Goal: Task Accomplishment & Management: Use online tool/utility

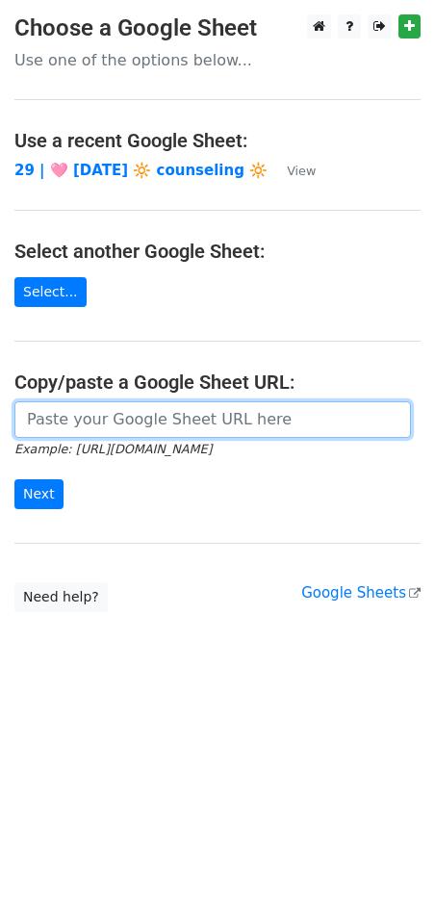
click at [104, 424] on input "url" at bounding box center [212, 419] width 396 height 37
paste input "[URL][DOMAIN_NAME]"
type input "[URL][DOMAIN_NAME]"
click at [14, 479] on input "Next" at bounding box center [38, 494] width 49 height 30
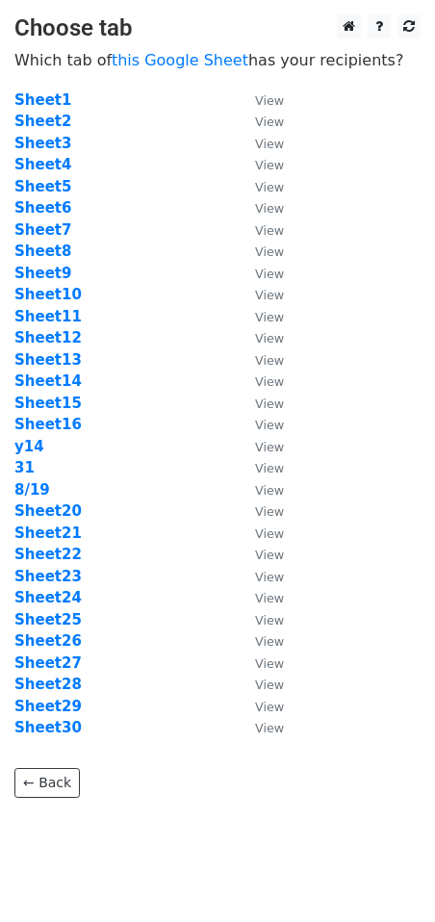
scroll to position [22, 0]
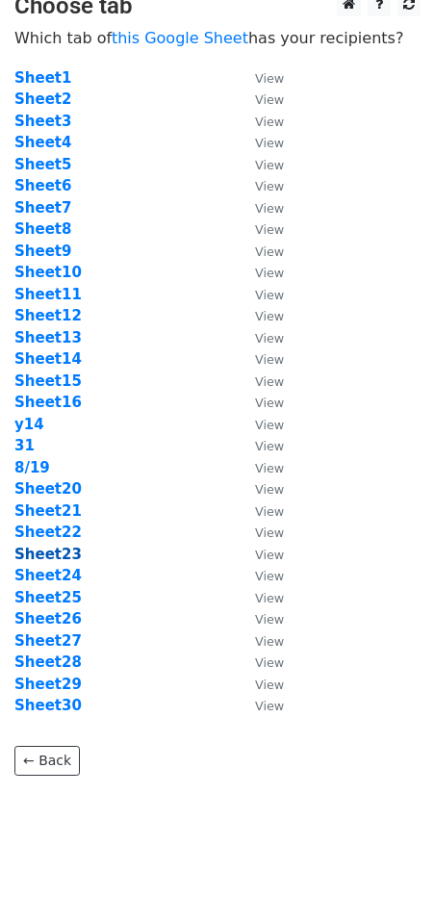
click at [61, 551] on strong "Sheet23" at bounding box center [47, 554] width 67 height 17
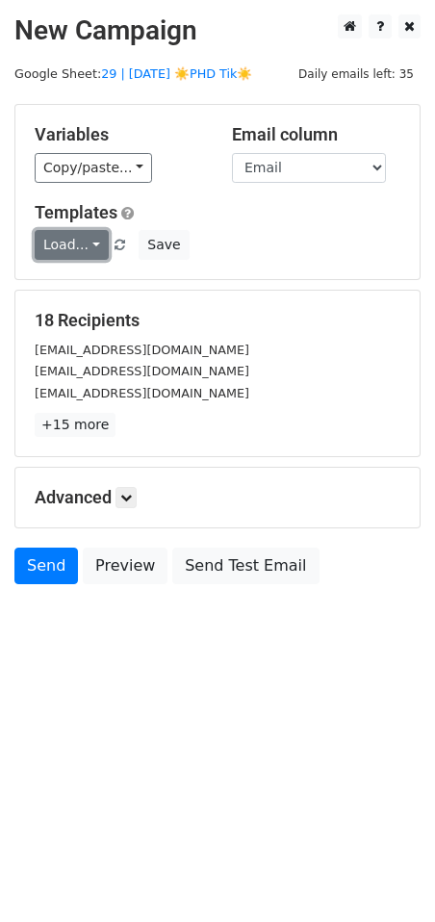
click at [85, 238] on link "Load..." at bounding box center [72, 245] width 74 height 30
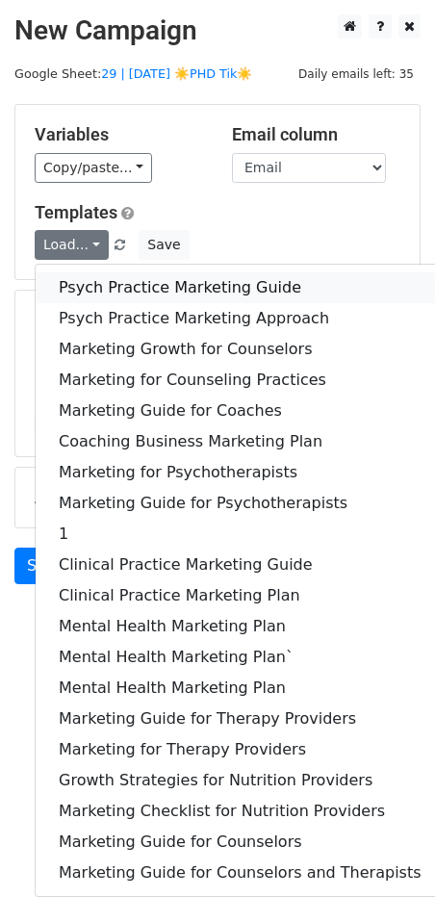
click at [85, 298] on link "Psych Practice Marketing Guide" at bounding box center [240, 287] width 409 height 31
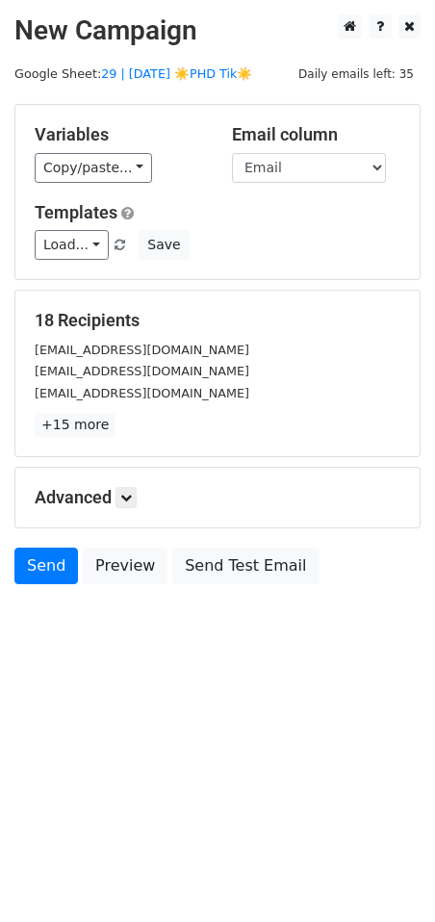
click at [132, 510] on div "Advanced Tracking Track Opens UTM Codes Track Clicks Filters Only include sprea…" at bounding box center [217, 498] width 404 height 60
click at [137, 503] on link at bounding box center [125, 497] width 21 height 21
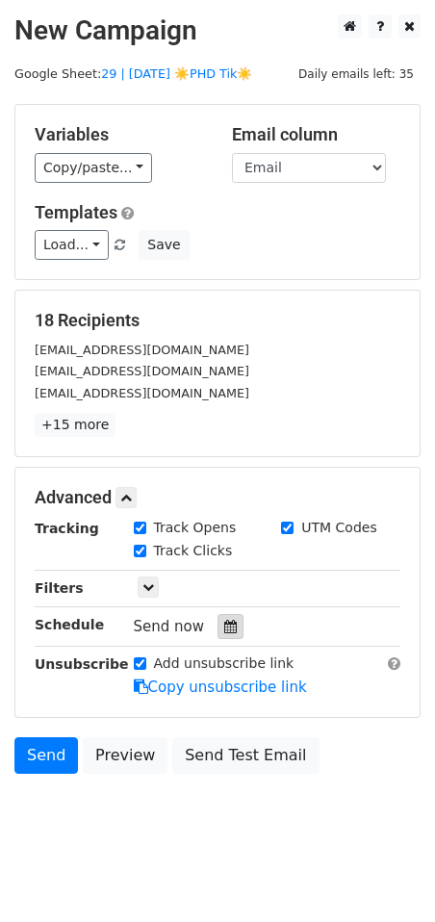
click at [229, 622] on div at bounding box center [230, 626] width 26 height 25
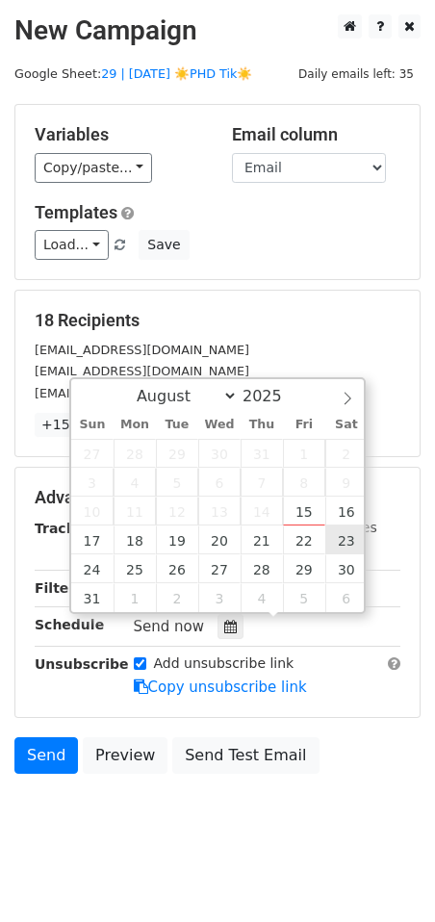
type input "2025-08-23 12:00"
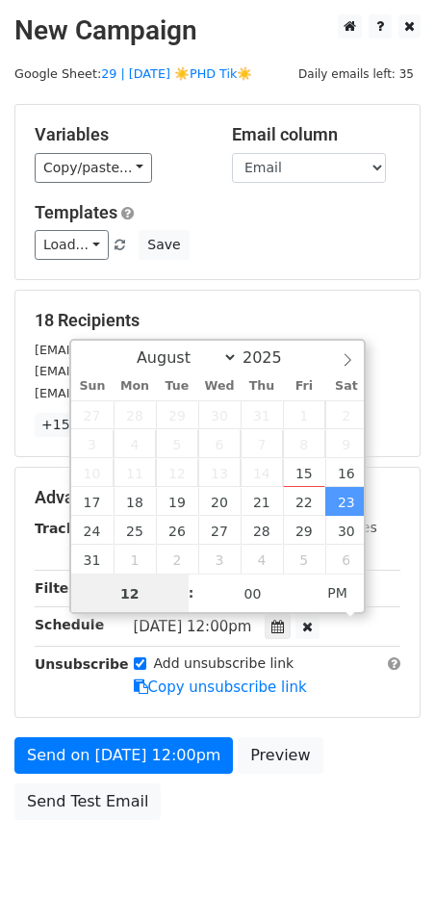
scroll to position [1, 0]
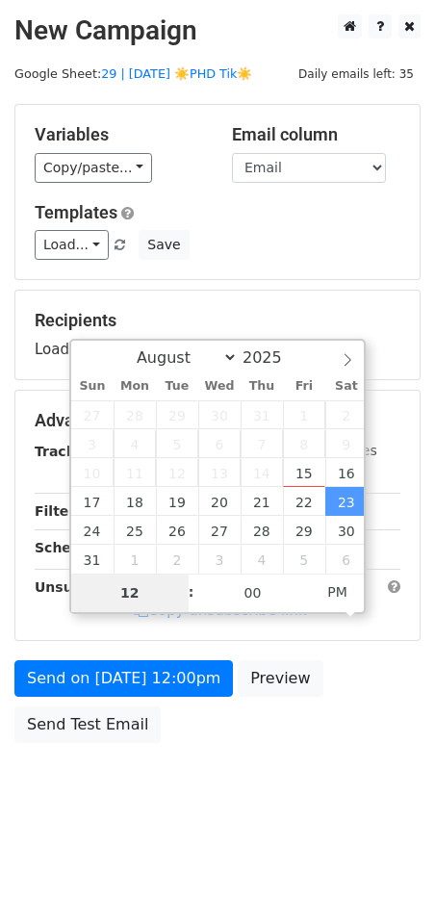
type input "8"
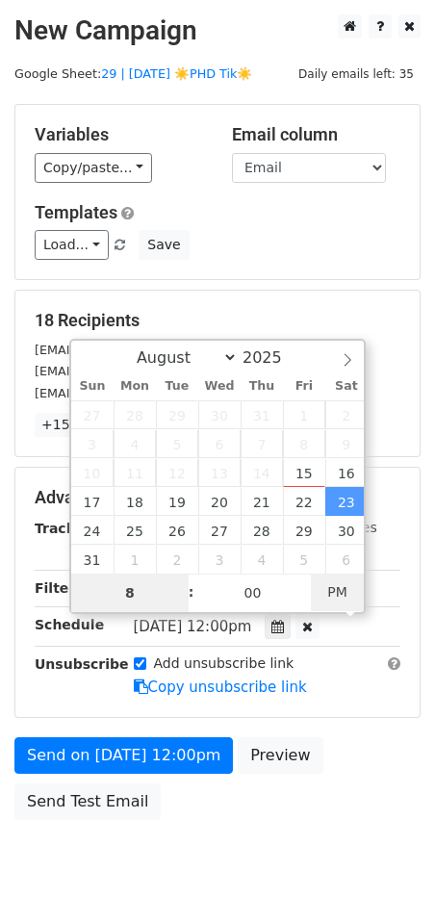
type input "2025-08-23 08:00"
type input "08"
click at [340, 590] on span "PM" at bounding box center [337, 591] width 53 height 38
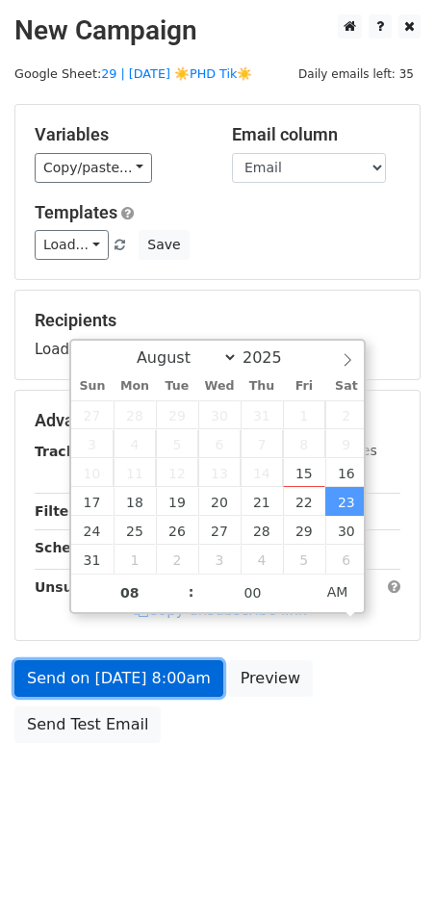
click at [169, 685] on link "Send on Aug 23 at 8:00am" at bounding box center [118, 678] width 209 height 37
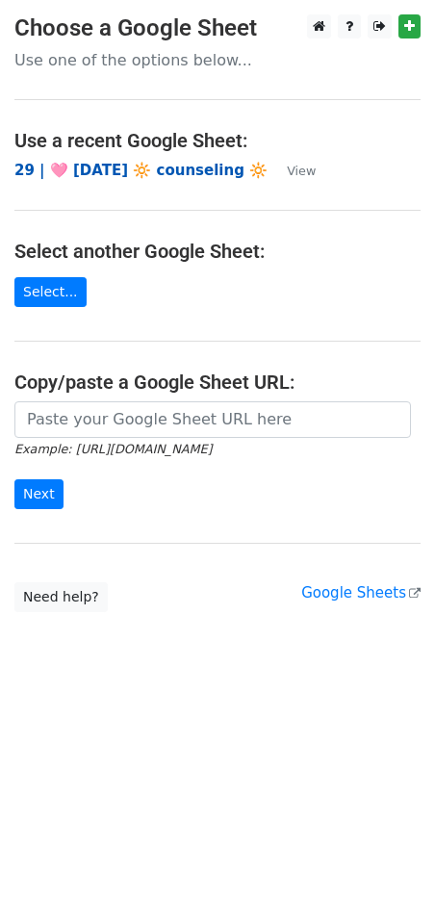
click at [126, 167] on strong "29 | 🩷 JULY 20 🔆 counseling 🔆" at bounding box center [140, 170] width 253 height 17
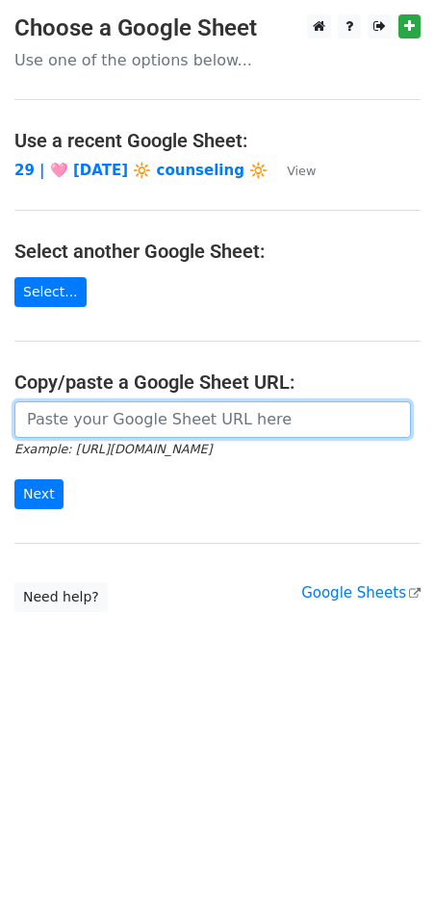
click at [85, 419] on input "url" at bounding box center [212, 419] width 396 height 37
paste input "https://docs.google.com/spreadsheets/d/1zM4YQeatDteUhy62xsWkUZMyMLPn9KcV_70sL9h…"
type input "https://docs.google.com/spreadsheets/d/1zM4YQeatDteUhy62xsWkUZMyMLPn9KcV_70sL9h…"
click at [14, 479] on input "Next" at bounding box center [38, 494] width 49 height 30
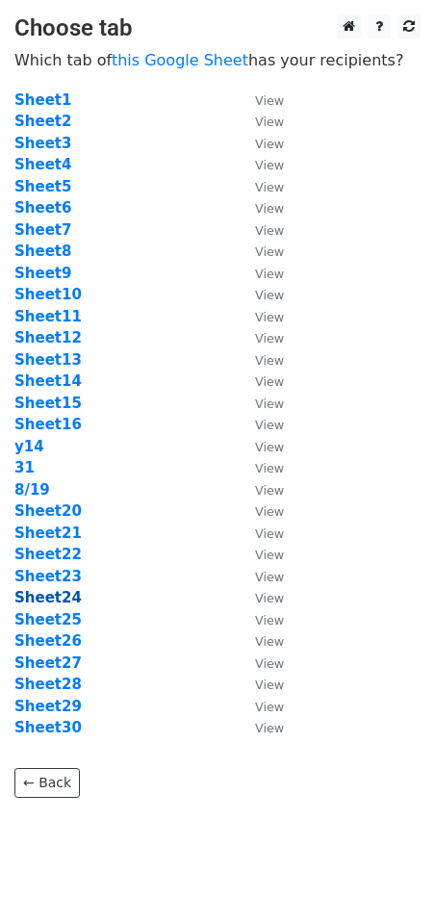
click at [66, 593] on strong "Sheet24" at bounding box center [47, 597] width 67 height 17
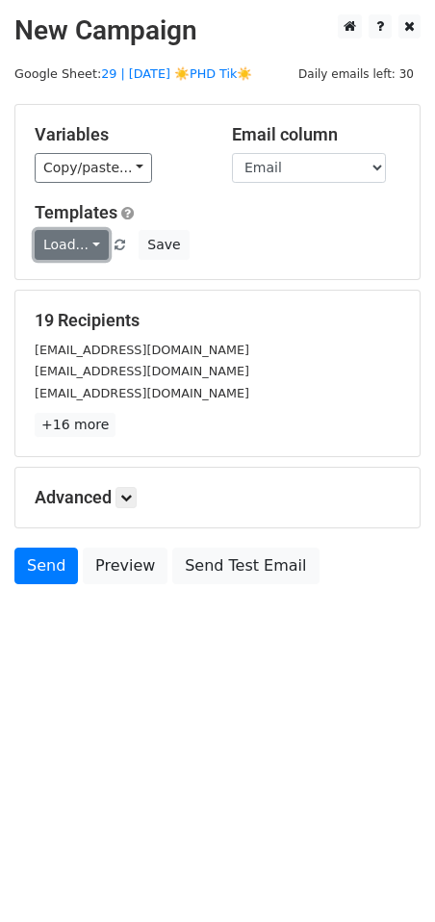
click at [89, 235] on link "Load..." at bounding box center [72, 245] width 74 height 30
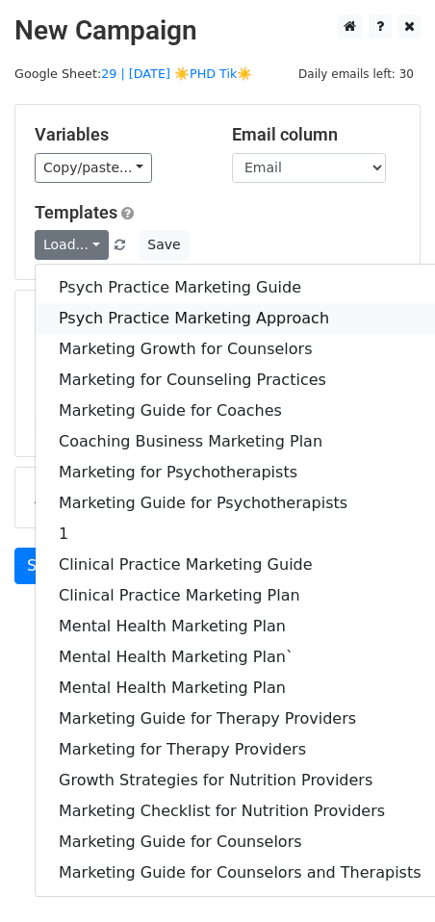
click at [95, 307] on link "Psych Practice Marketing Approach" at bounding box center [240, 318] width 409 height 31
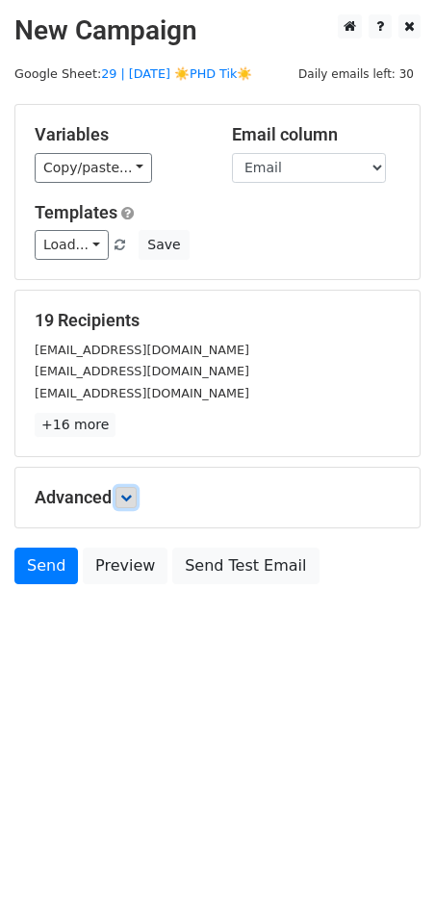
click at [132, 492] on icon at bounding box center [126, 498] width 12 height 12
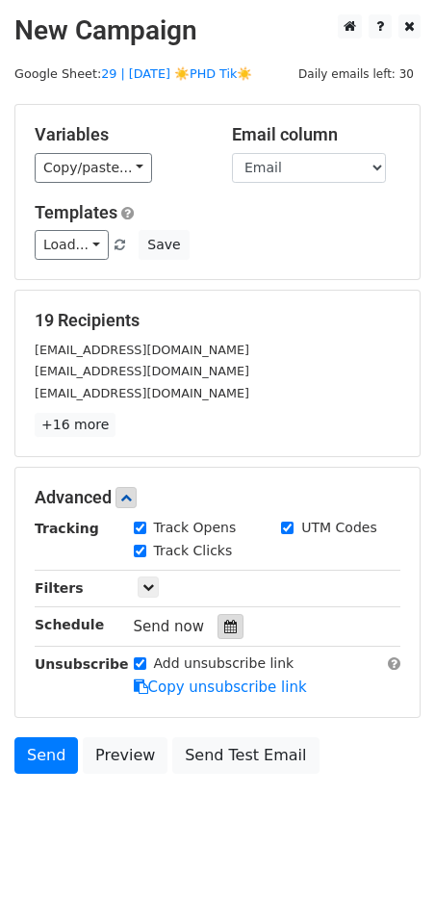
click at [225, 620] on icon at bounding box center [230, 626] width 13 height 13
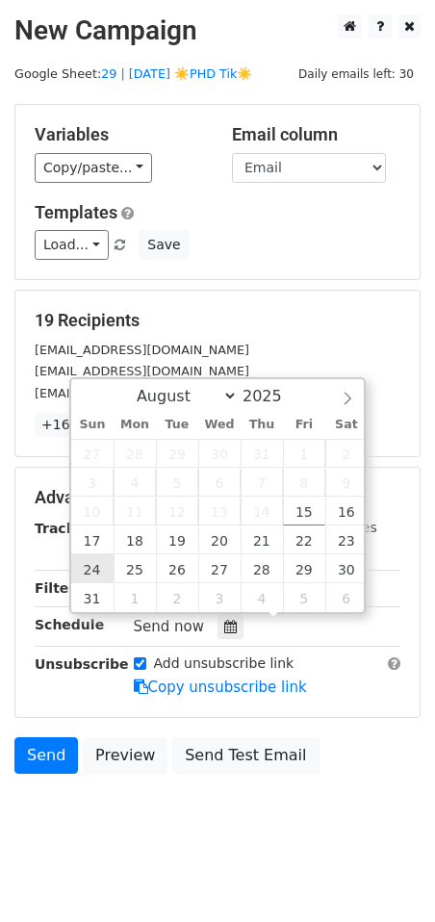
type input "2025-08-24 12:00"
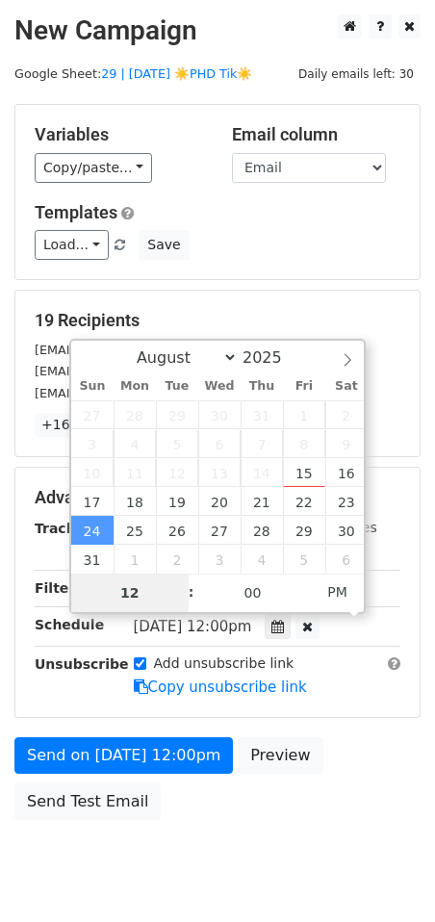
type input "7"
type input "2025-08-24 07:00"
type input "07"
click at [347, 586] on span "PM" at bounding box center [337, 591] width 53 height 38
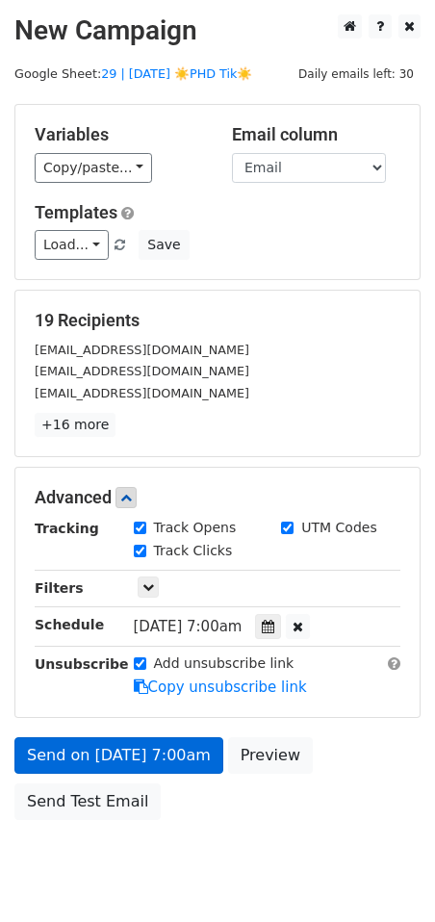
click at [192, 690] on link "Copy unsubscribe link" at bounding box center [220, 686] width 173 height 17
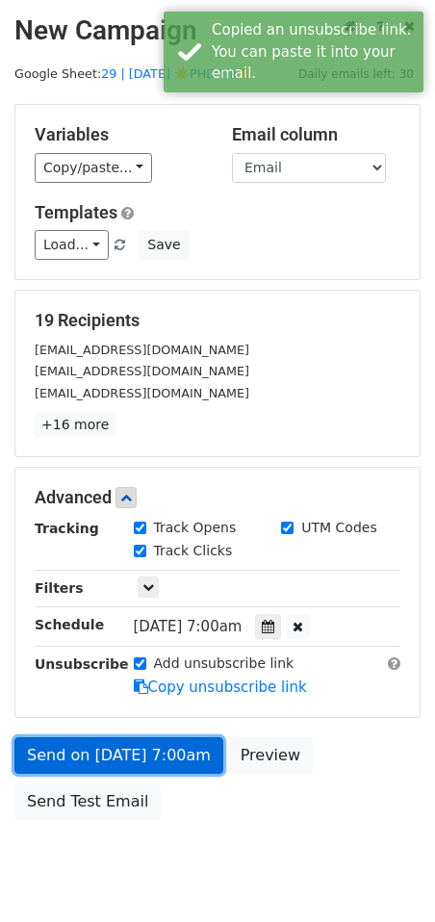
click at [162, 737] on link "Send on Aug 24 at 7:00am" at bounding box center [118, 755] width 209 height 37
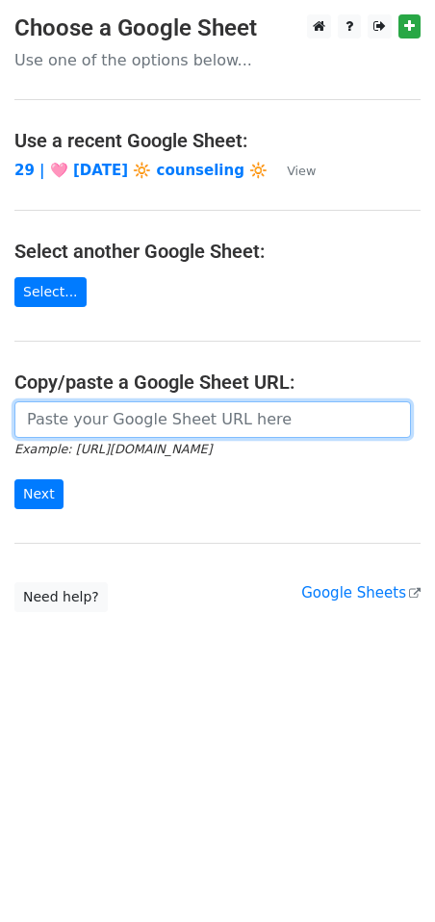
click at [218, 418] on input "url" at bounding box center [212, 419] width 396 height 37
paste input "[URL][DOMAIN_NAME]"
type input "[URL][DOMAIN_NAME]"
click at [14, 479] on input "Next" at bounding box center [38, 494] width 49 height 30
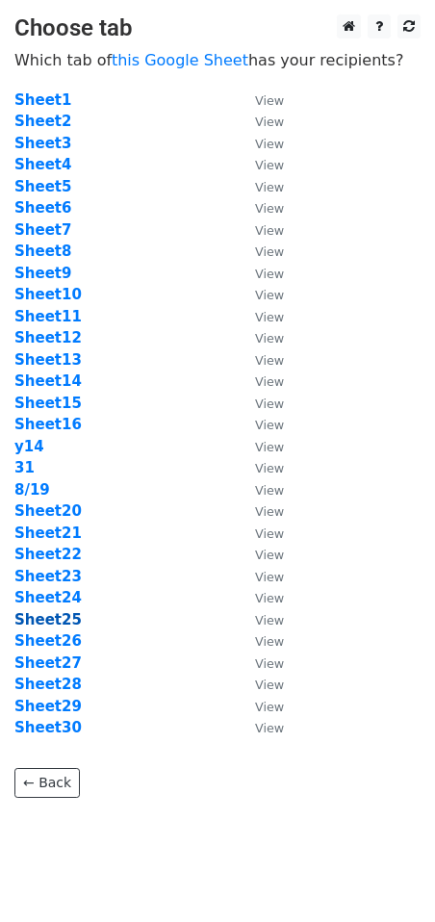
click at [54, 615] on strong "Sheet25" at bounding box center [47, 619] width 67 height 17
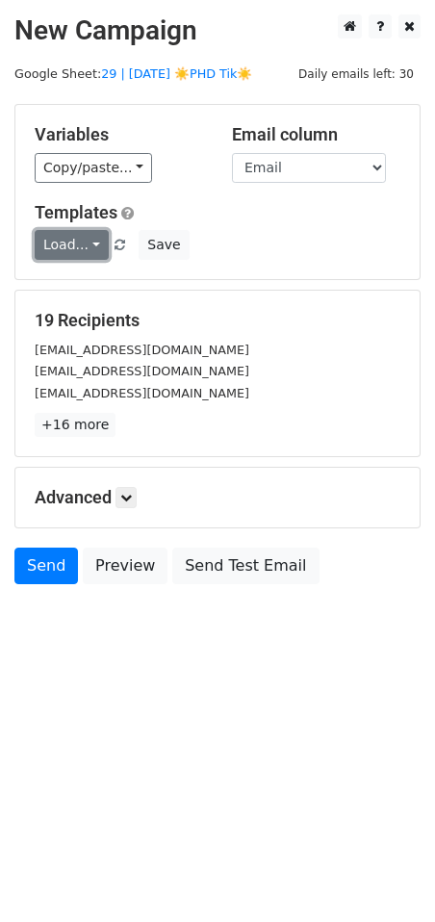
click at [73, 246] on link "Load..." at bounding box center [72, 245] width 74 height 30
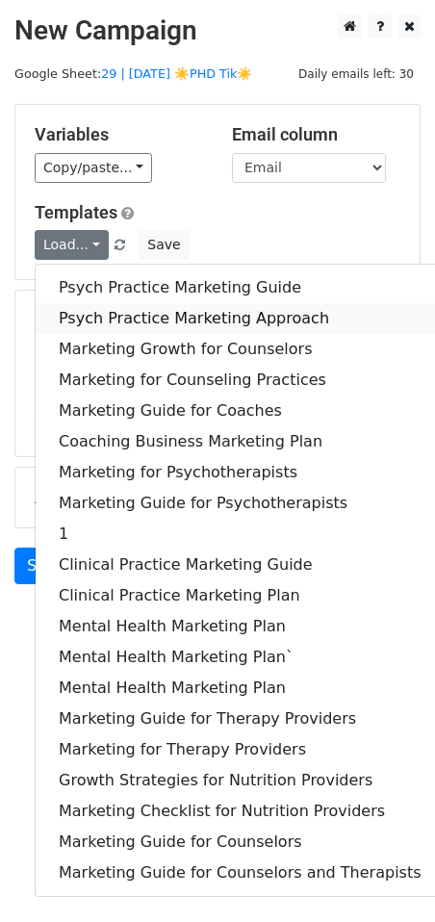
click at [77, 312] on link "Psych Practice Marketing Approach" at bounding box center [240, 318] width 409 height 31
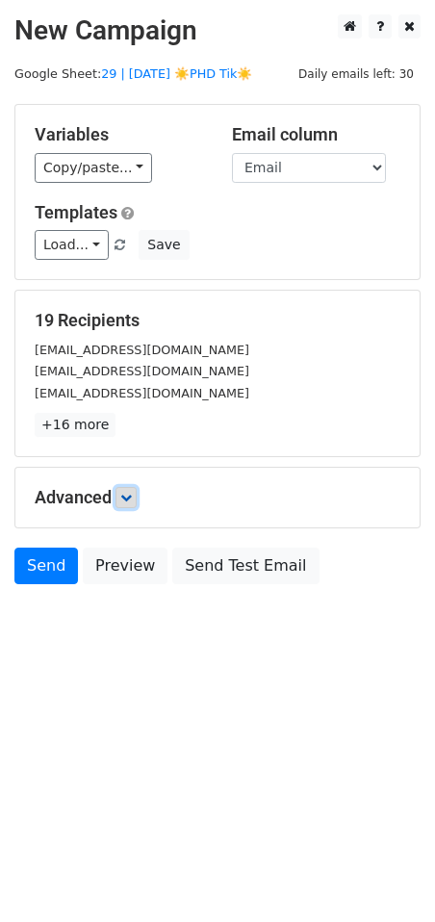
click at [131, 490] on link at bounding box center [125, 497] width 21 height 21
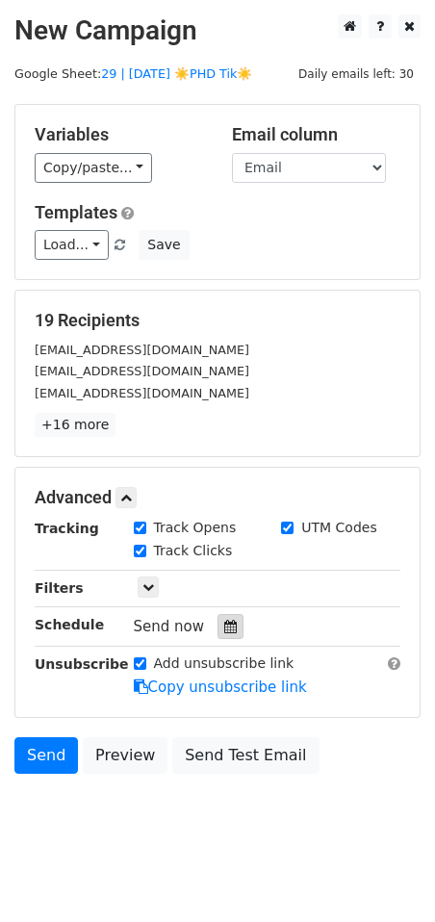
click at [229, 624] on div at bounding box center [230, 626] width 26 height 25
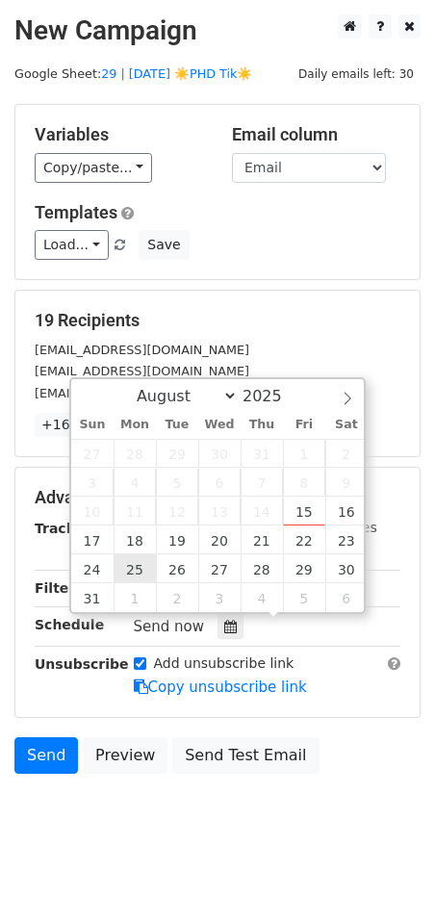
type input "2025-08-25 12:00"
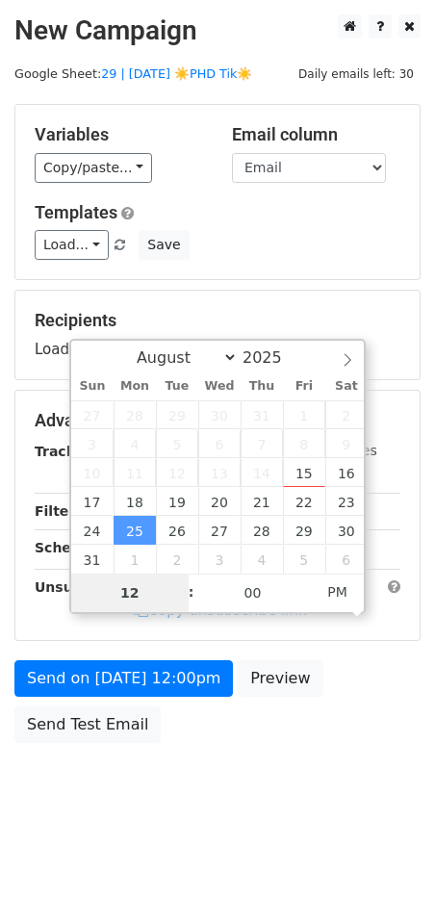
type input "8"
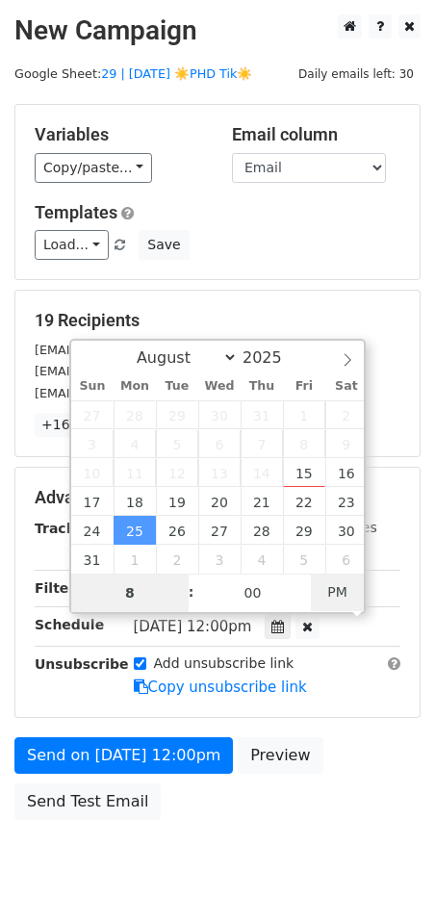
type input "2025-08-25 08:00"
type input "08"
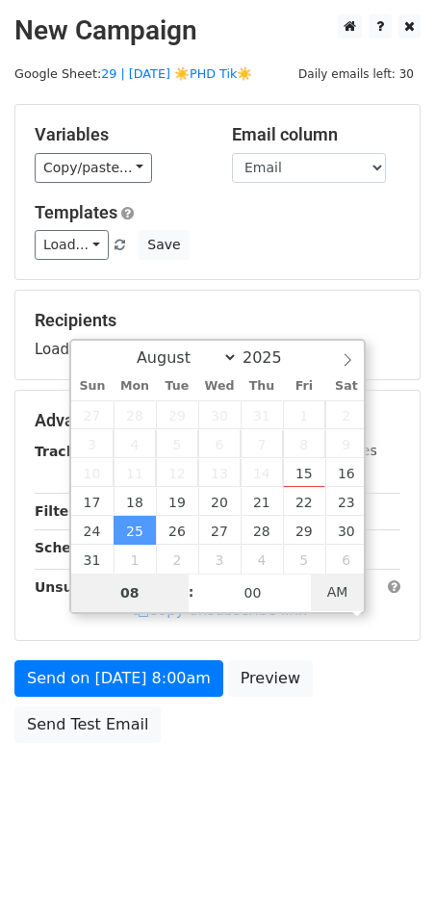
click at [332, 595] on span "AM" at bounding box center [337, 591] width 53 height 38
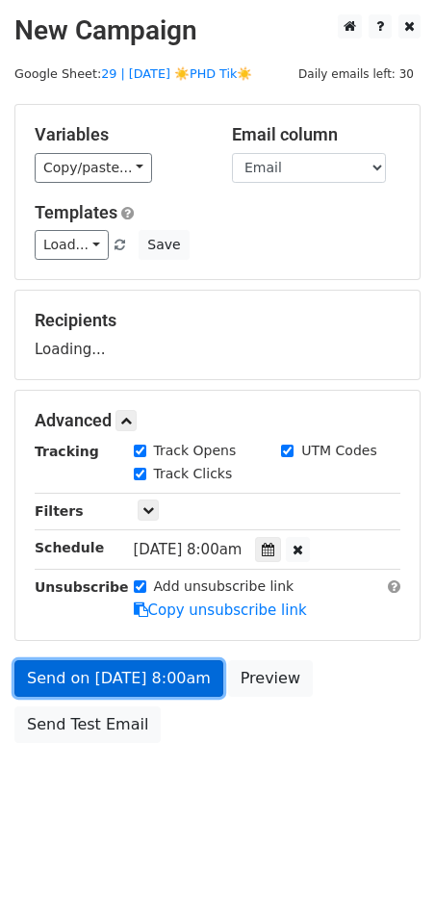
click at [164, 686] on link "Send on Aug 25 at 8:00am" at bounding box center [118, 678] width 209 height 37
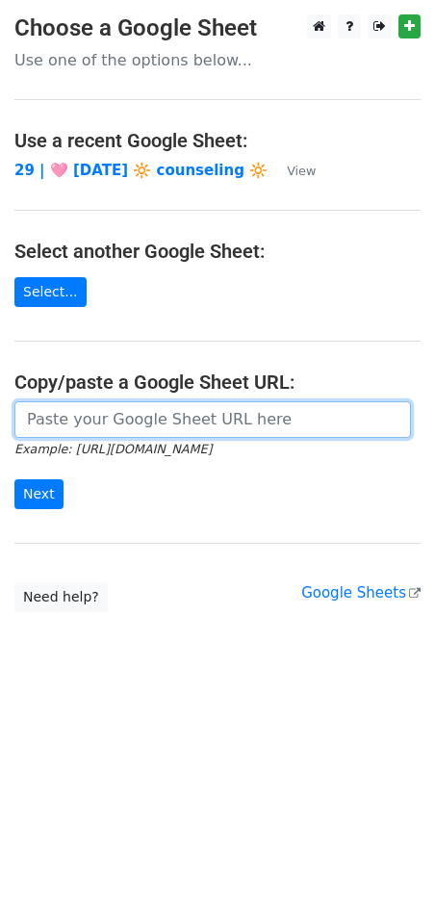
click at [123, 423] on input "url" at bounding box center [212, 419] width 396 height 37
paste input "https://docs.google.com/spreadsheets/d/1zM4YQeatDteUhy62xsWkUZMyMLPn9KcV_70sL9h…"
type input "https://docs.google.com/spreadsheets/d/1zM4YQeatDteUhy62xsWkUZMyMLPn9KcV_70sL9h…"
click at [14, 479] on input "Next" at bounding box center [38, 494] width 49 height 30
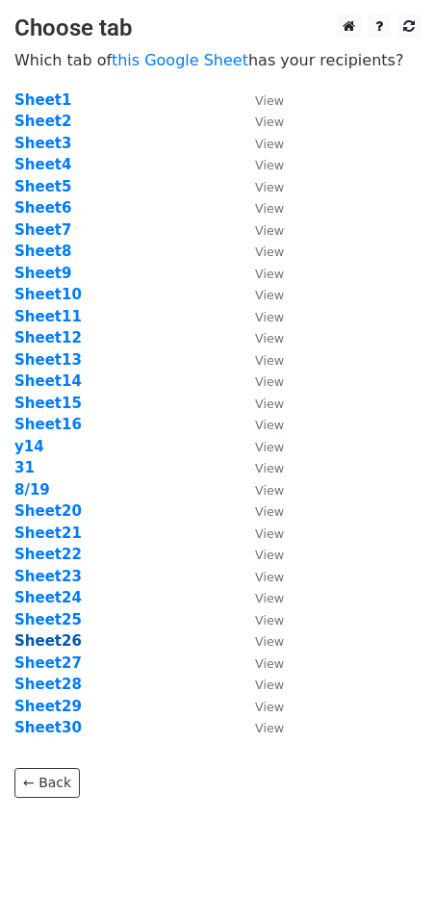
click at [47, 638] on strong "Sheet26" at bounding box center [47, 640] width 67 height 17
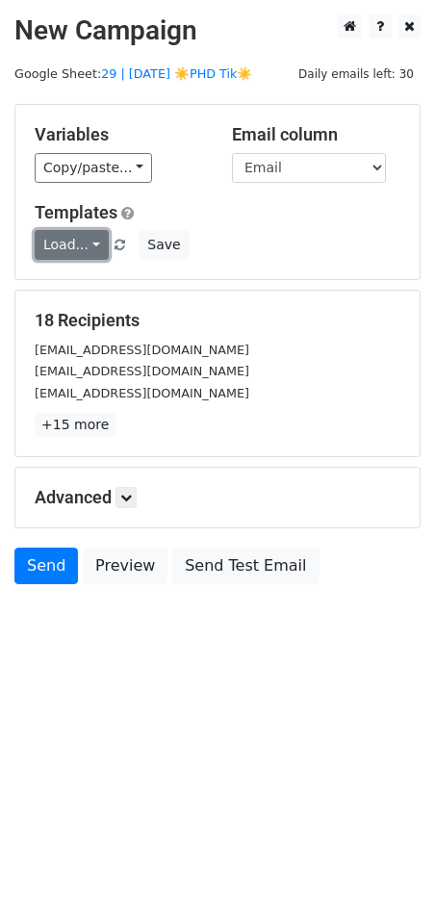
click at [63, 251] on link "Load..." at bounding box center [72, 245] width 74 height 30
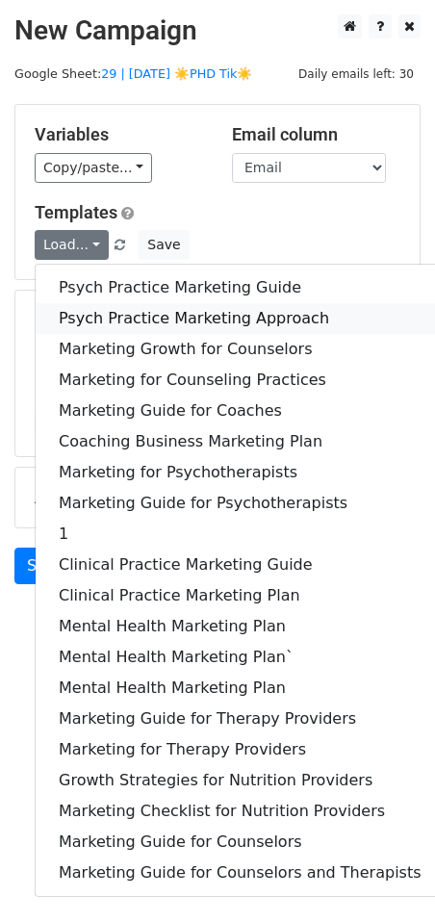
click at [94, 319] on link "Psych Practice Marketing Approach" at bounding box center [240, 318] width 409 height 31
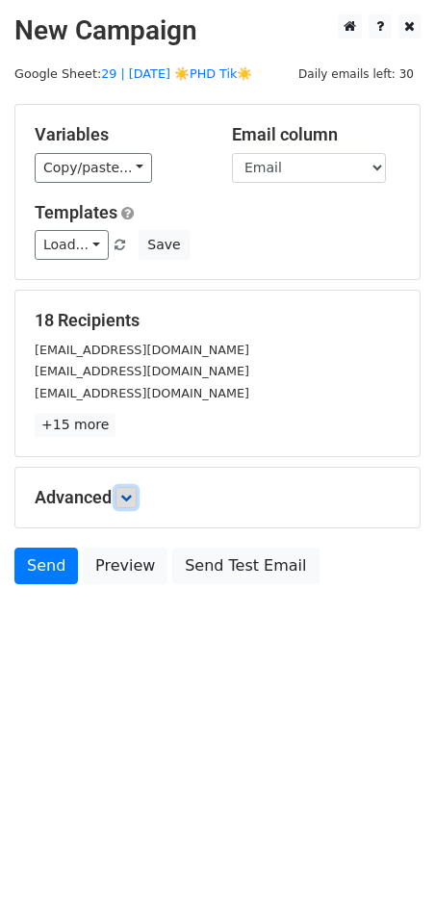
click at [128, 495] on icon at bounding box center [126, 498] width 12 height 12
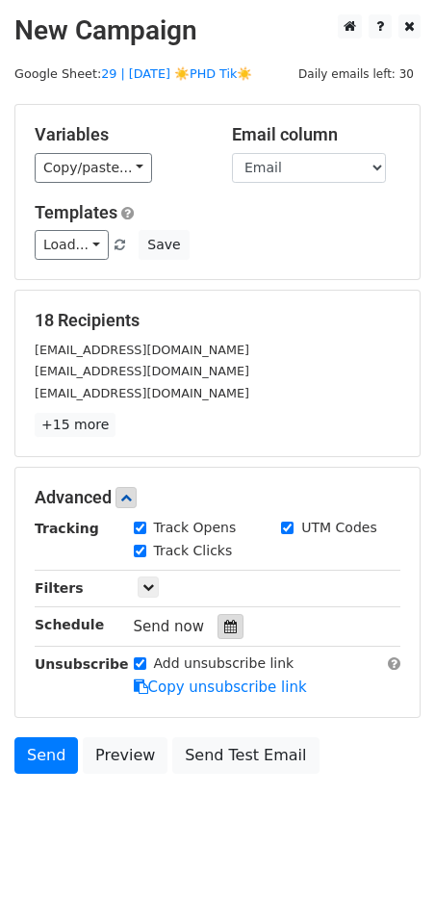
click at [227, 626] on icon at bounding box center [230, 626] width 13 height 13
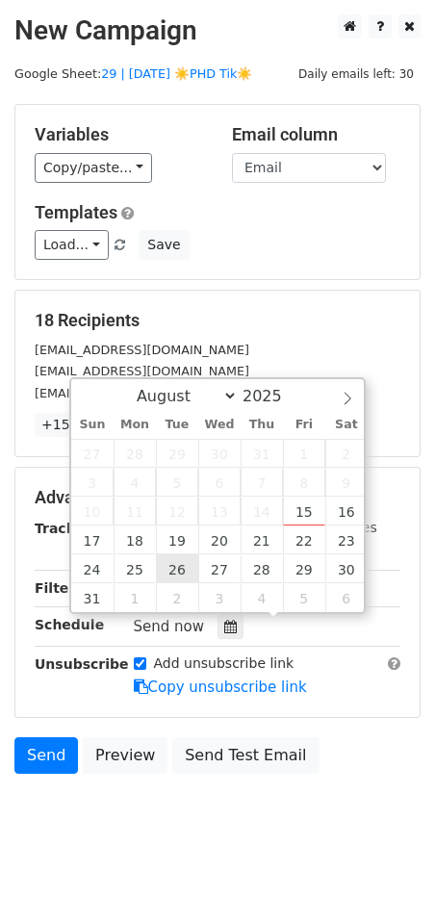
type input "2025-08-26 12:00"
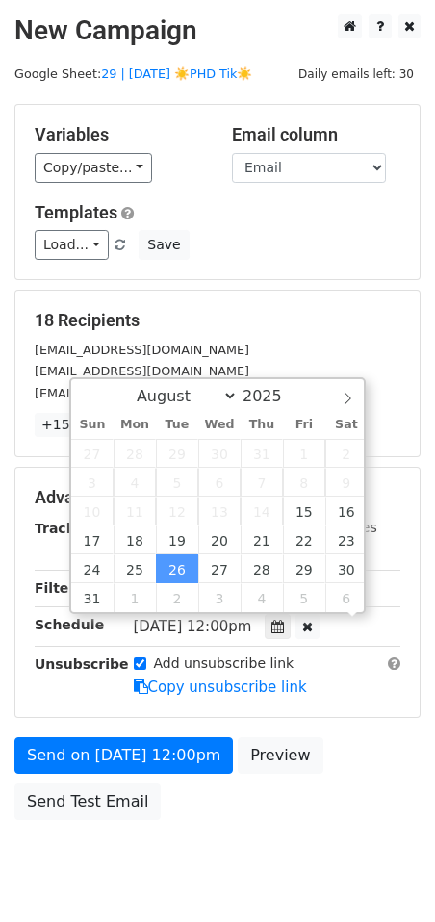
scroll to position [1, 0]
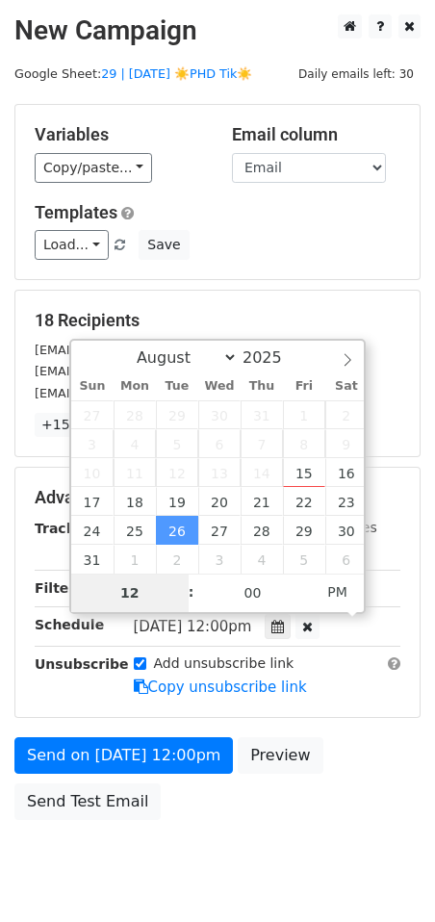
type input "7"
type input "2025-08-26 07:00"
type input "07"
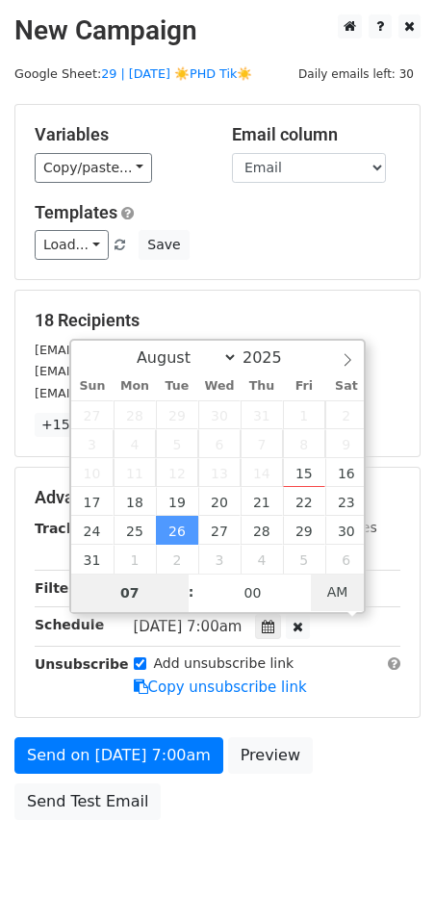
click at [335, 593] on span "AM" at bounding box center [337, 591] width 53 height 38
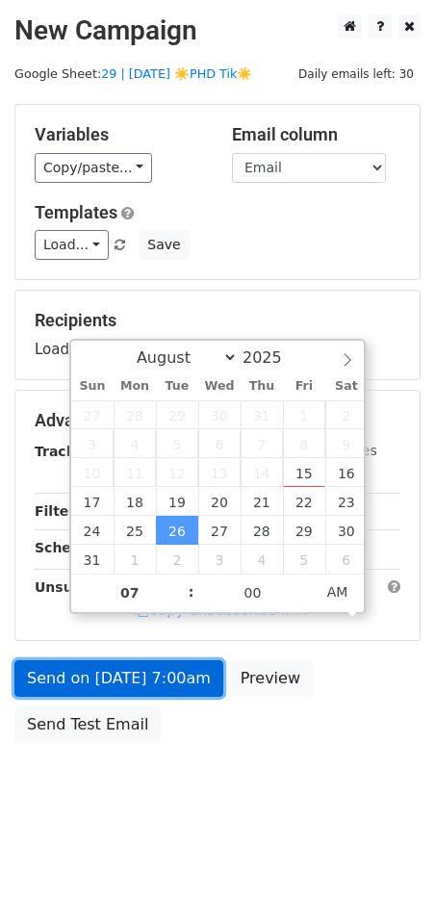
click at [140, 692] on link "Send on Aug 26 at 7:00am" at bounding box center [118, 678] width 209 height 37
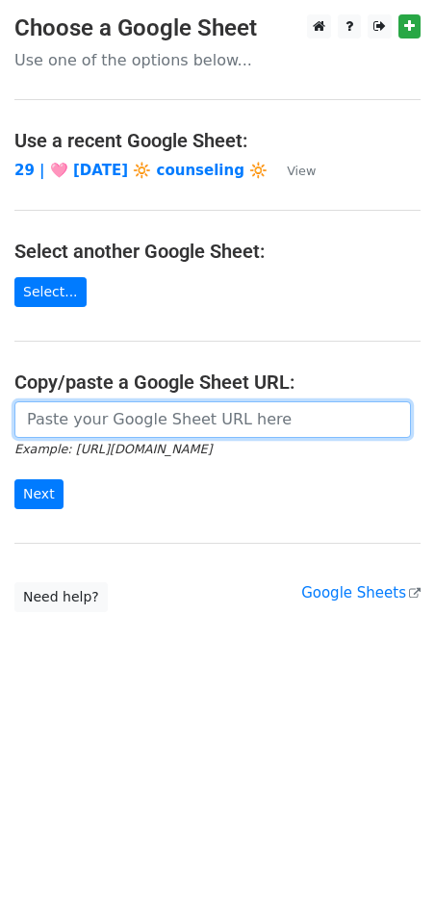
click at [134, 419] on input "url" at bounding box center [212, 419] width 396 height 37
paste input "[URL][DOMAIN_NAME]"
type input "[URL][DOMAIN_NAME]"
click at [14, 479] on input "Next" at bounding box center [38, 494] width 49 height 30
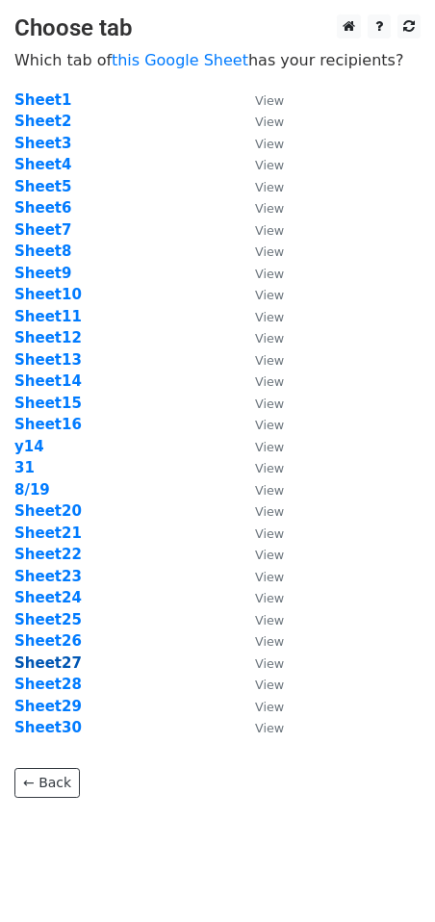
click at [54, 660] on strong "Sheet27" at bounding box center [47, 662] width 67 height 17
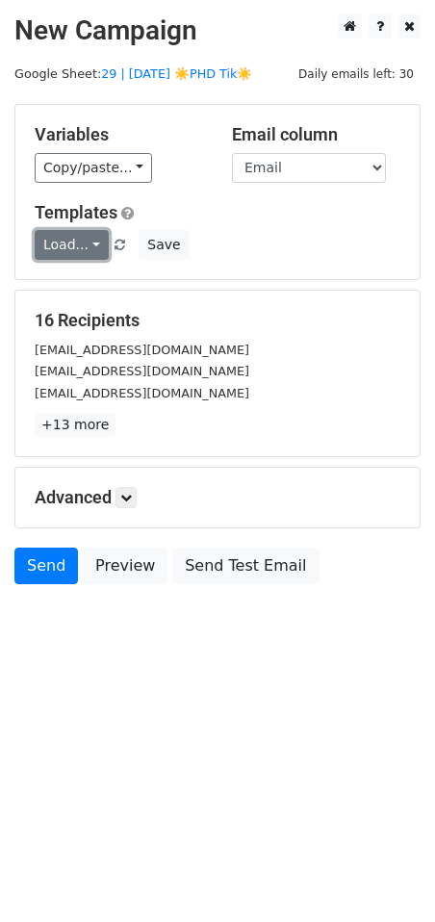
click at [77, 241] on link "Load..." at bounding box center [72, 245] width 74 height 30
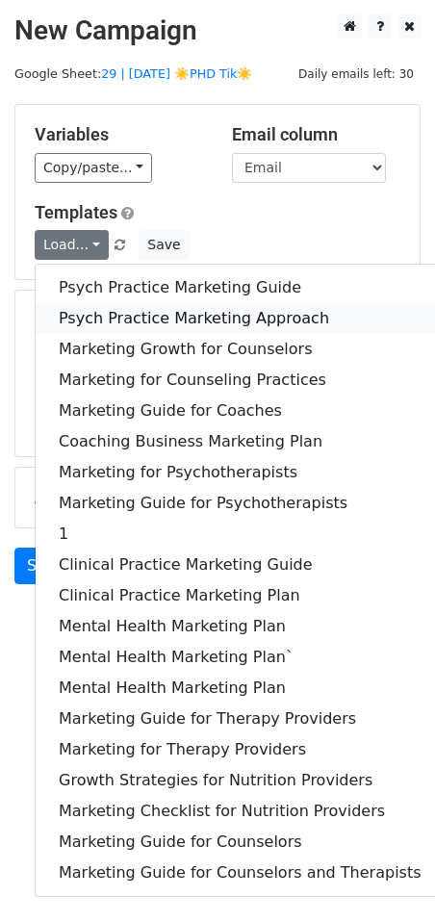
click at [77, 317] on link "Psych Practice Marketing Approach" at bounding box center [240, 318] width 409 height 31
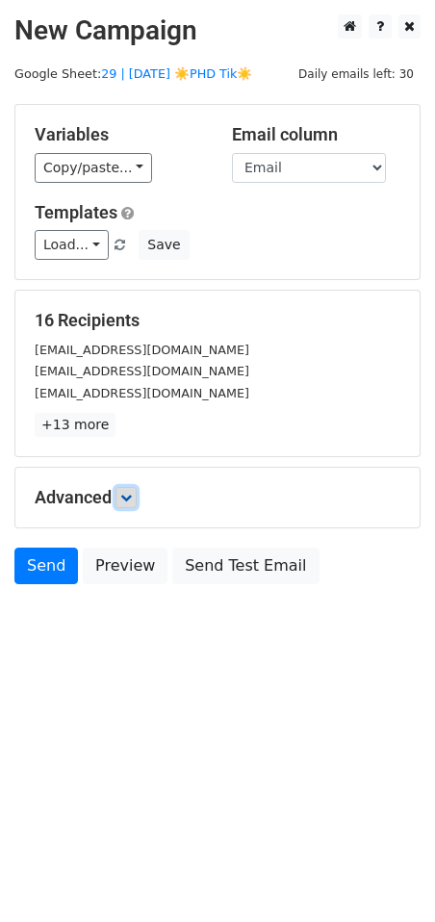
click at [132, 500] on icon at bounding box center [126, 498] width 12 height 12
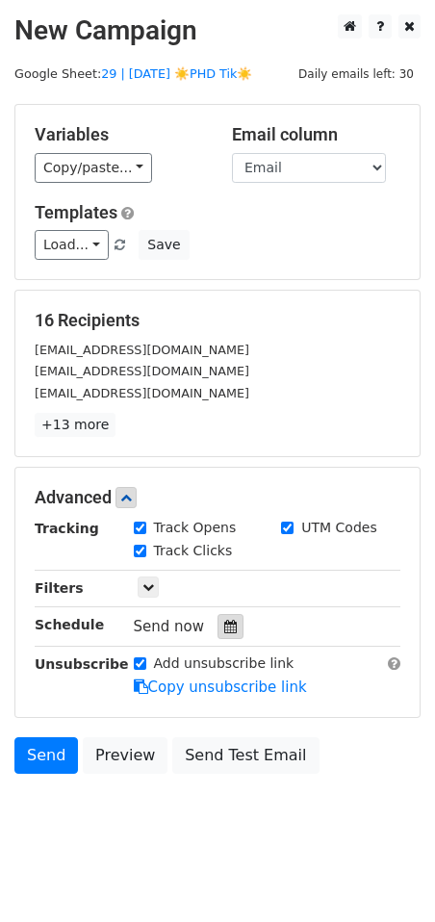
click at [224, 622] on icon at bounding box center [230, 626] width 13 height 13
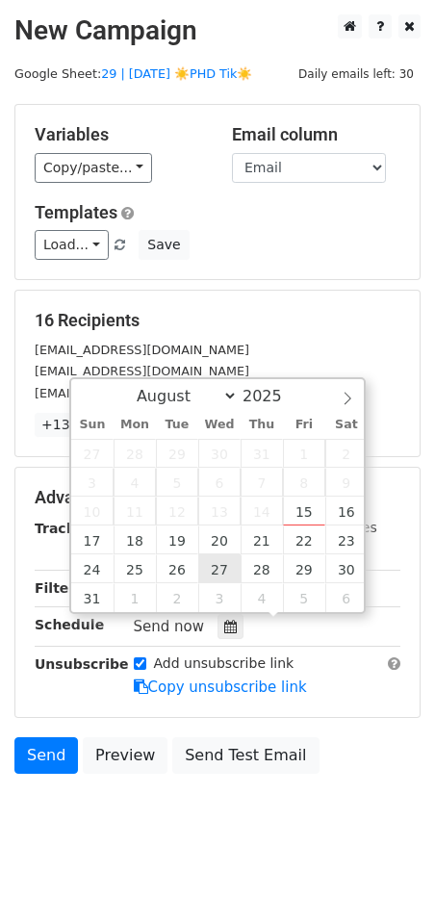
type input "2025-08-27 12:00"
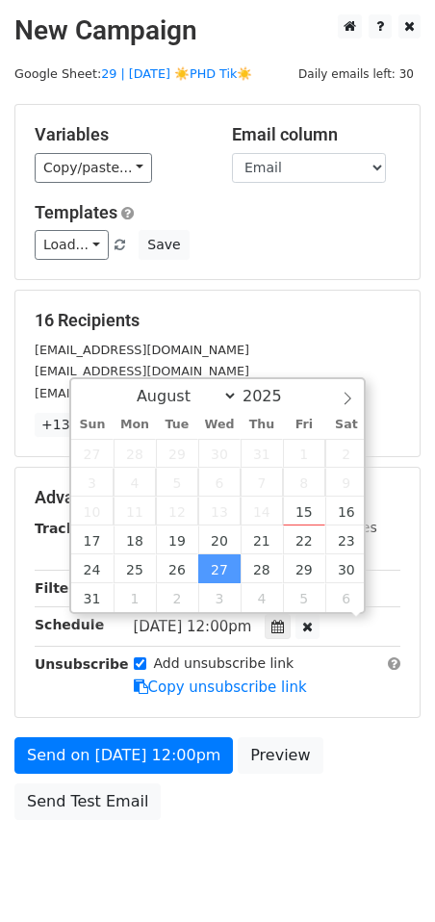
scroll to position [1, 0]
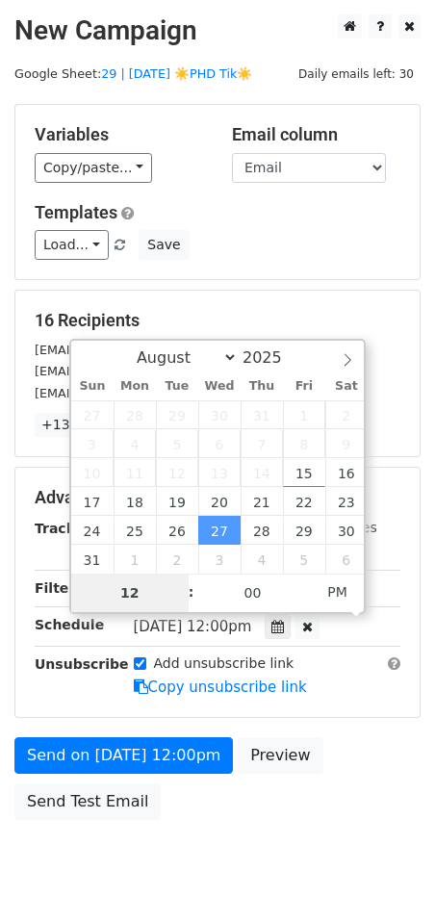
type input "7"
type input "2025-08-27 07:00"
type input "07"
click at [331, 588] on span "PM" at bounding box center [337, 591] width 53 height 38
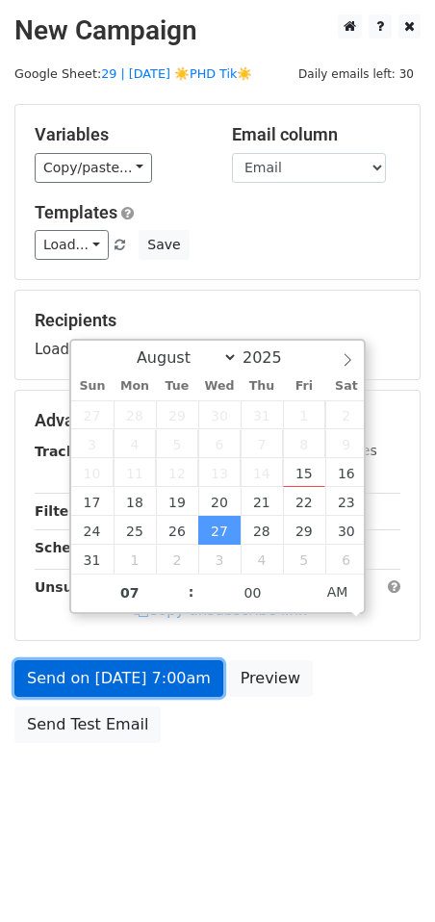
click at [168, 674] on link "Send on Aug 27 at 7:00am" at bounding box center [118, 678] width 209 height 37
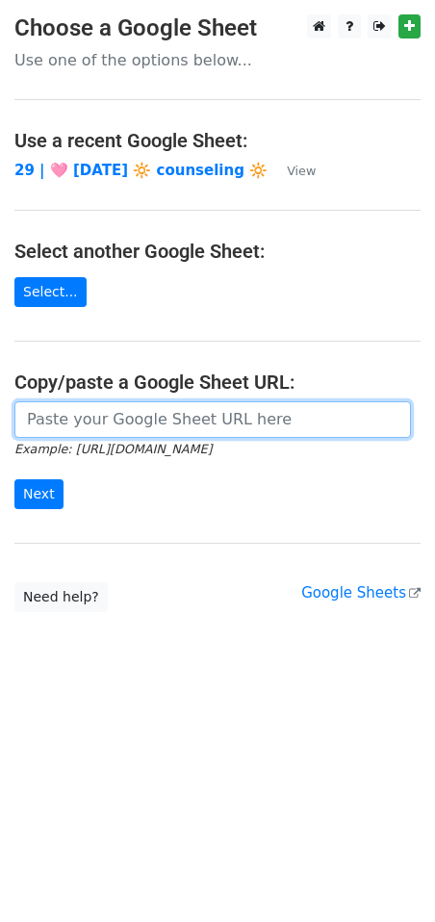
click at [97, 401] on input "url" at bounding box center [212, 419] width 396 height 37
paste input "[URL][DOMAIN_NAME]"
type input "[URL][DOMAIN_NAME]"
click at [14, 479] on input "Next" at bounding box center [38, 494] width 49 height 30
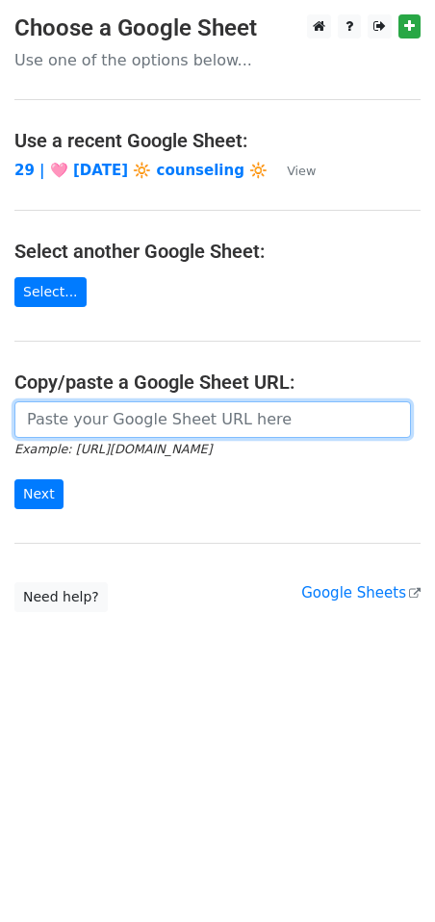
click at [164, 414] on input "url" at bounding box center [212, 419] width 396 height 37
paste input "[URL][DOMAIN_NAME]"
type input "[URL][DOMAIN_NAME]"
click at [14, 479] on input "Next" at bounding box center [38, 494] width 49 height 30
